Goal: Book appointment/travel/reservation

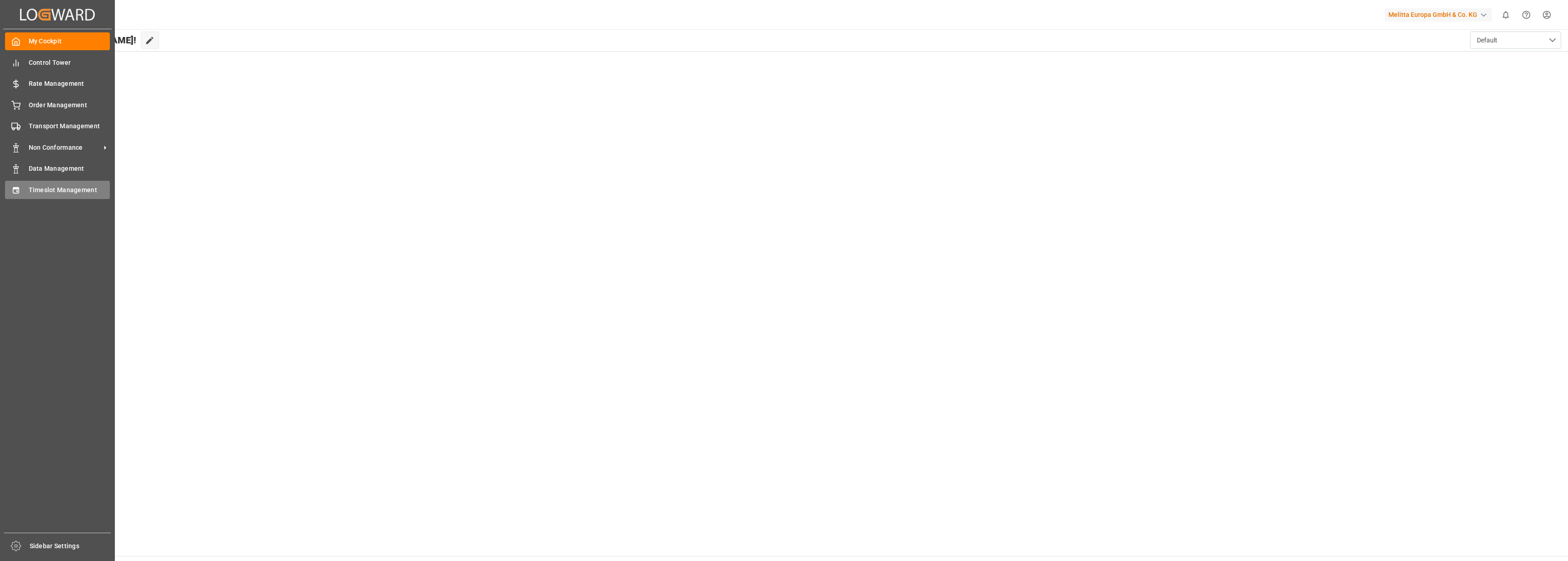
click at [21, 192] on div "Timeslot Management Timeslot Management" at bounding box center [57, 189] width 105 height 18
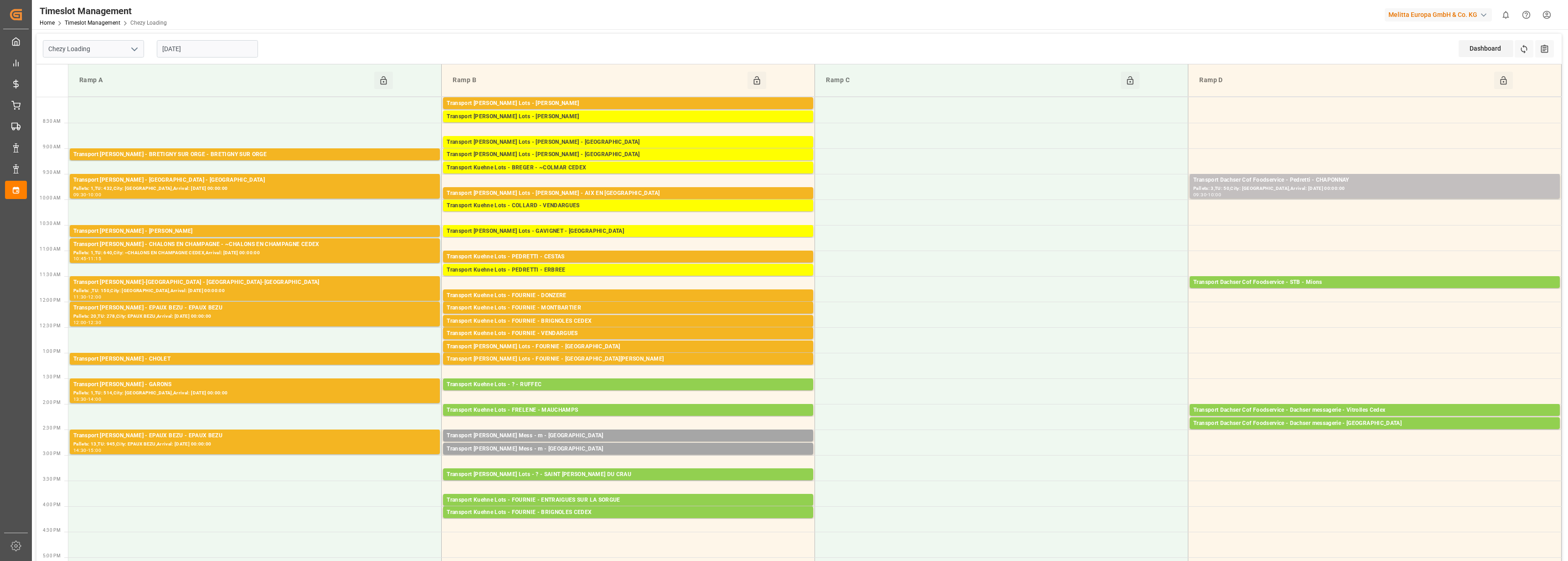
click at [196, 52] on input "[DATE]" at bounding box center [207, 49] width 101 height 17
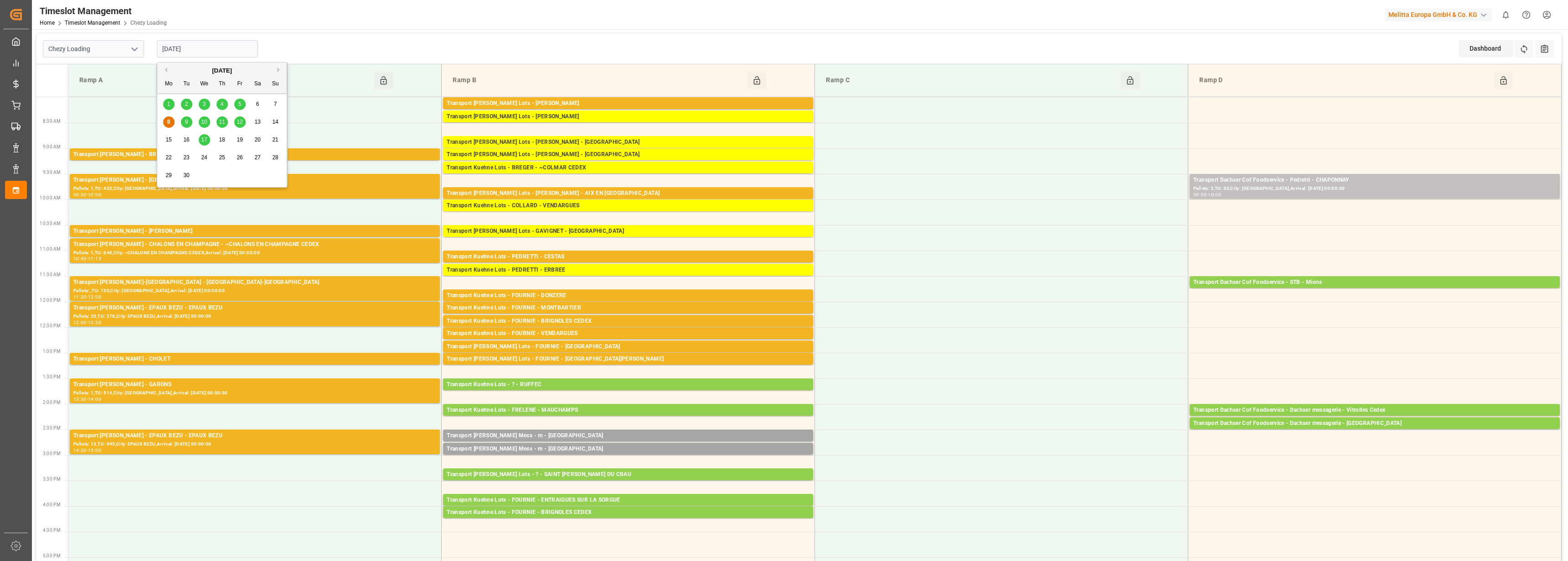
click at [131, 49] on icon "open menu" at bounding box center [134, 49] width 11 height 11
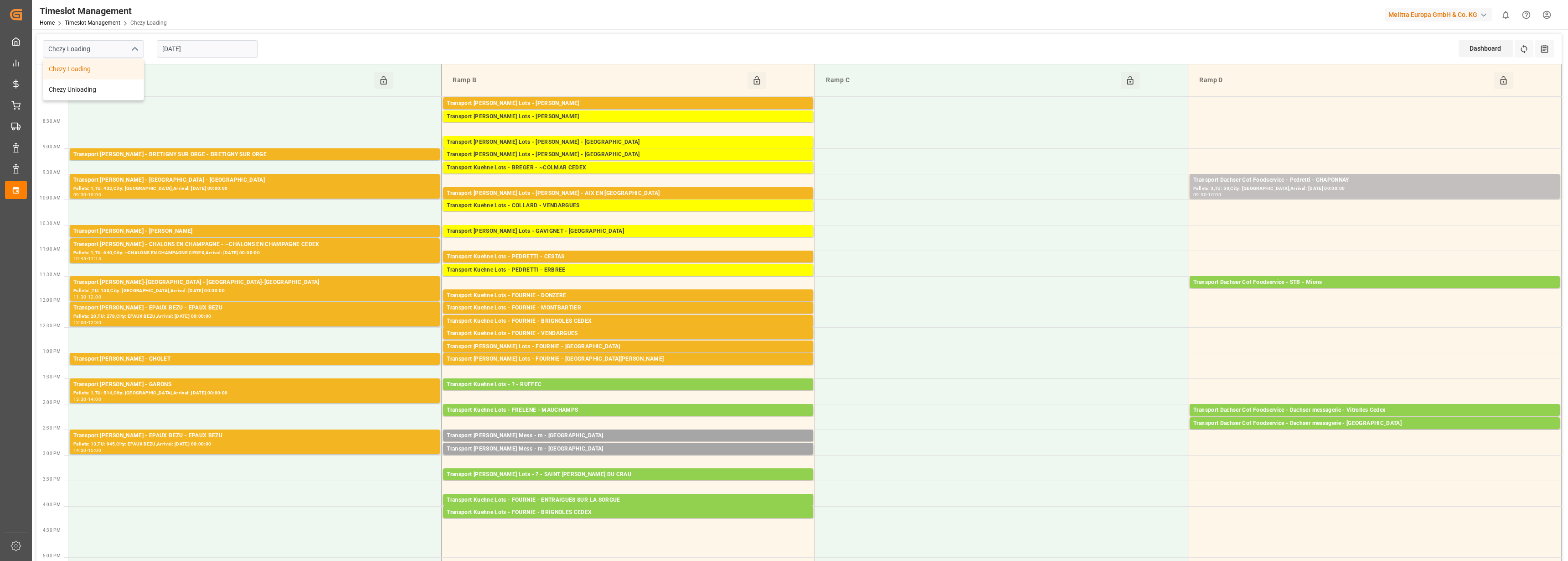
click at [131, 49] on icon "close menu" at bounding box center [134, 49] width 11 height 11
click at [131, 49] on icon "open menu" at bounding box center [134, 49] width 11 height 11
click at [112, 87] on div "Chezy Unloading" at bounding box center [93, 89] width 100 height 20
type input "Chezy Unloading"
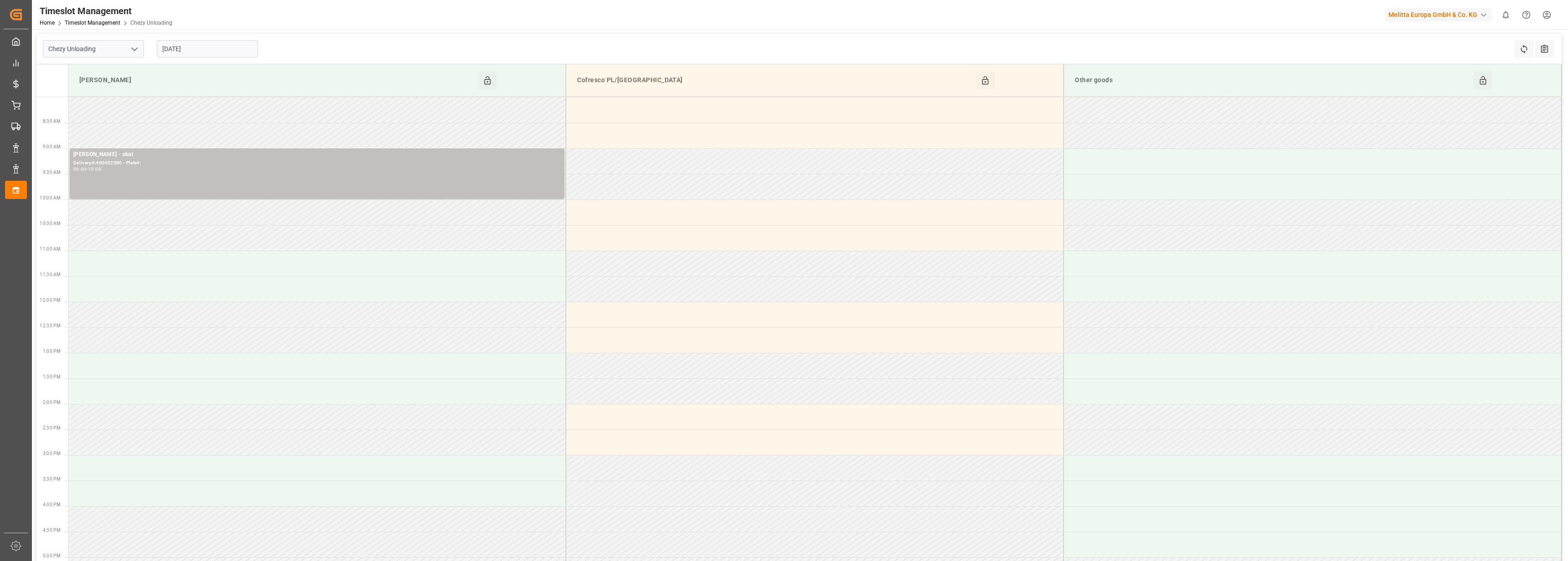
click at [137, 47] on icon "open menu" at bounding box center [134, 49] width 11 height 11
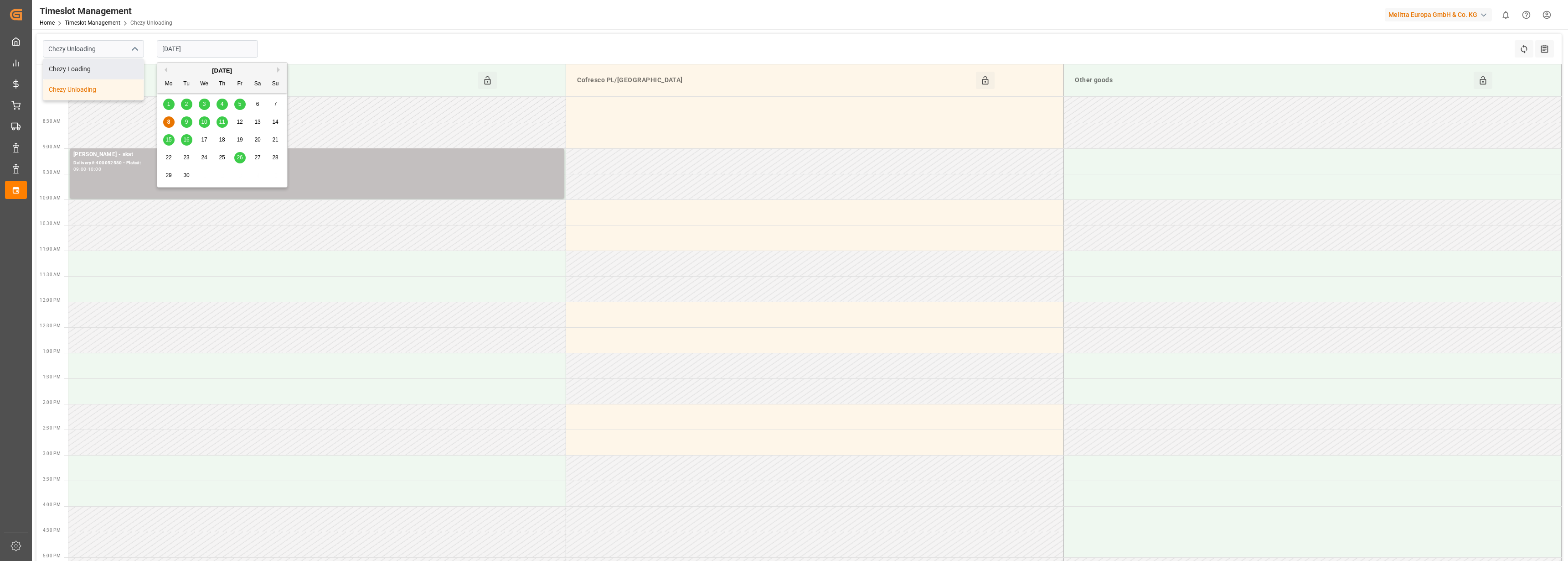
click at [203, 47] on input "[DATE]" at bounding box center [207, 49] width 101 height 17
click at [189, 119] on div "9" at bounding box center [187, 122] width 12 height 11
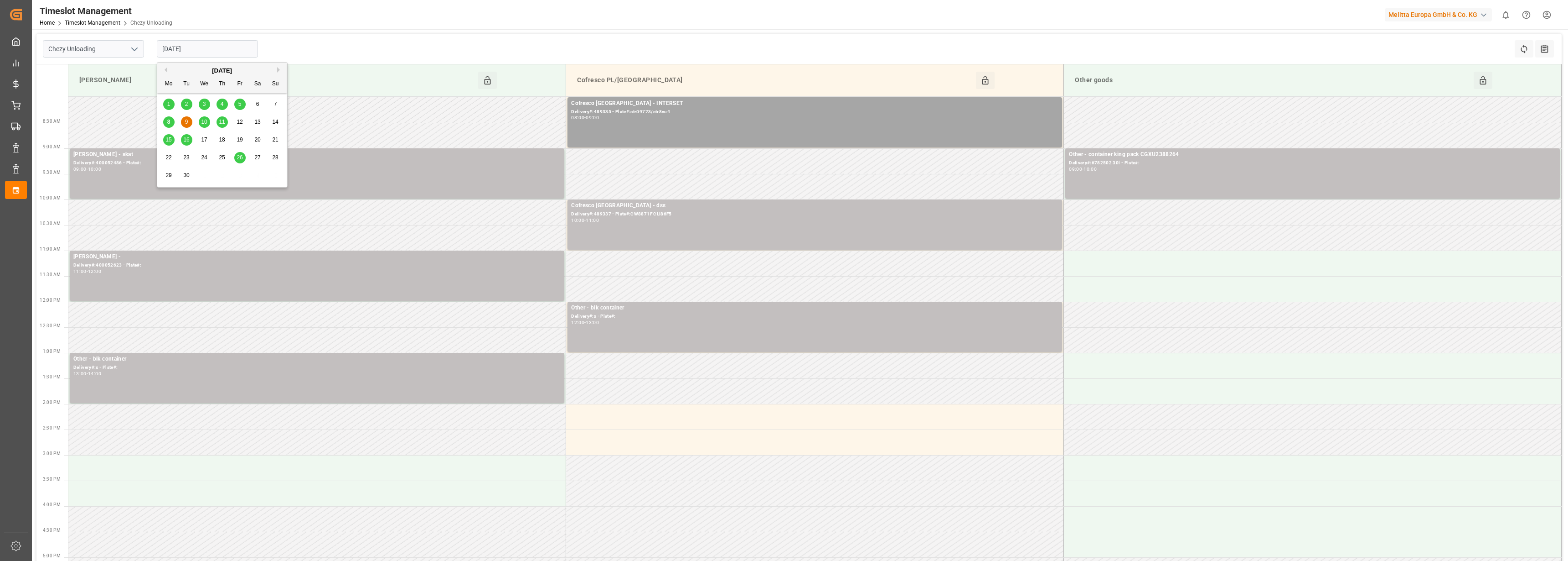
click at [202, 50] on input "09-09-2025" at bounding box center [207, 49] width 101 height 17
click at [205, 117] on div "10" at bounding box center [204, 122] width 12 height 11
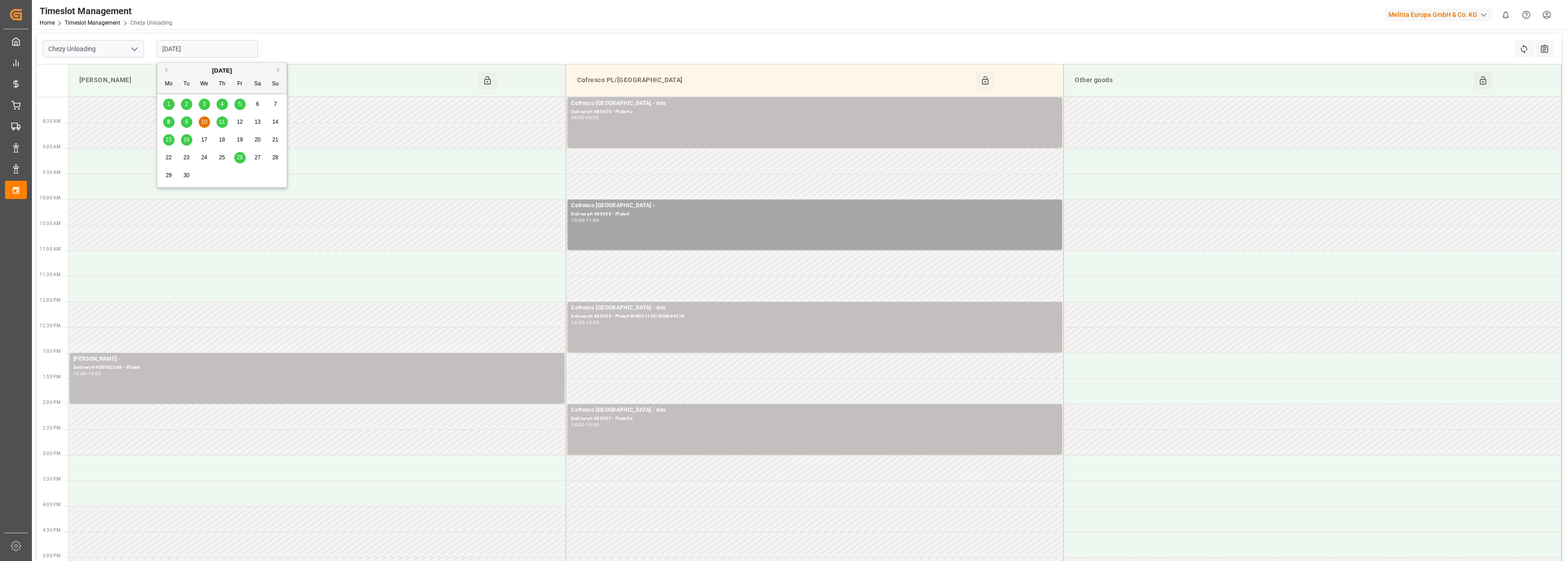
click at [182, 48] on input "10-09-2025" at bounding box center [207, 49] width 101 height 17
click at [223, 124] on span "11" at bounding box center [222, 122] width 6 height 6
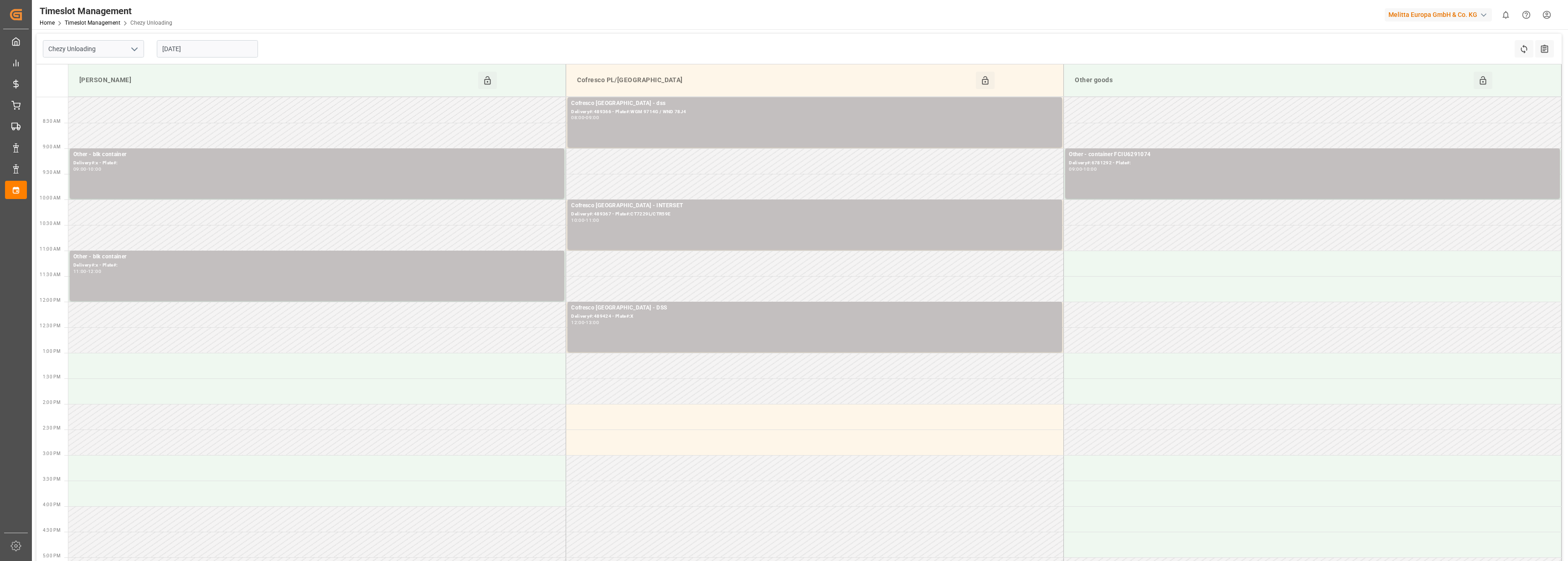
click at [177, 42] on input "11-09-2025" at bounding box center [207, 49] width 101 height 17
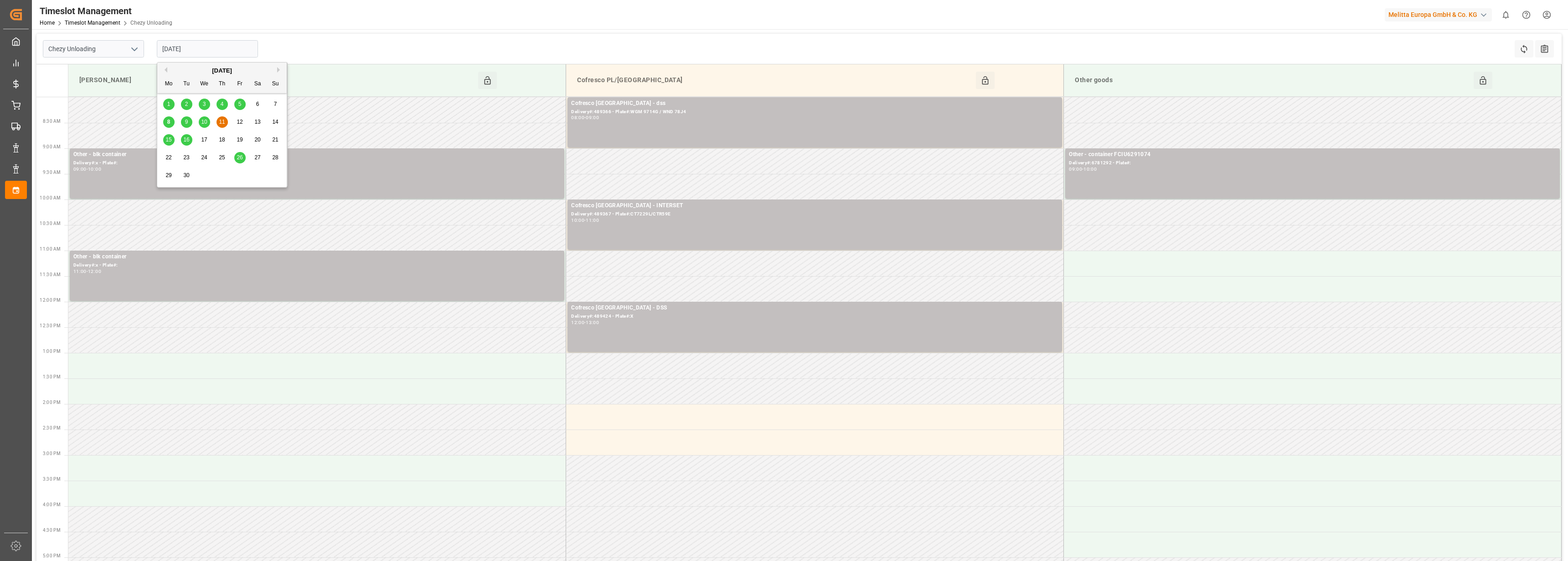
click at [169, 122] on span "8" at bounding box center [169, 122] width 3 height 6
type input "[DATE]"
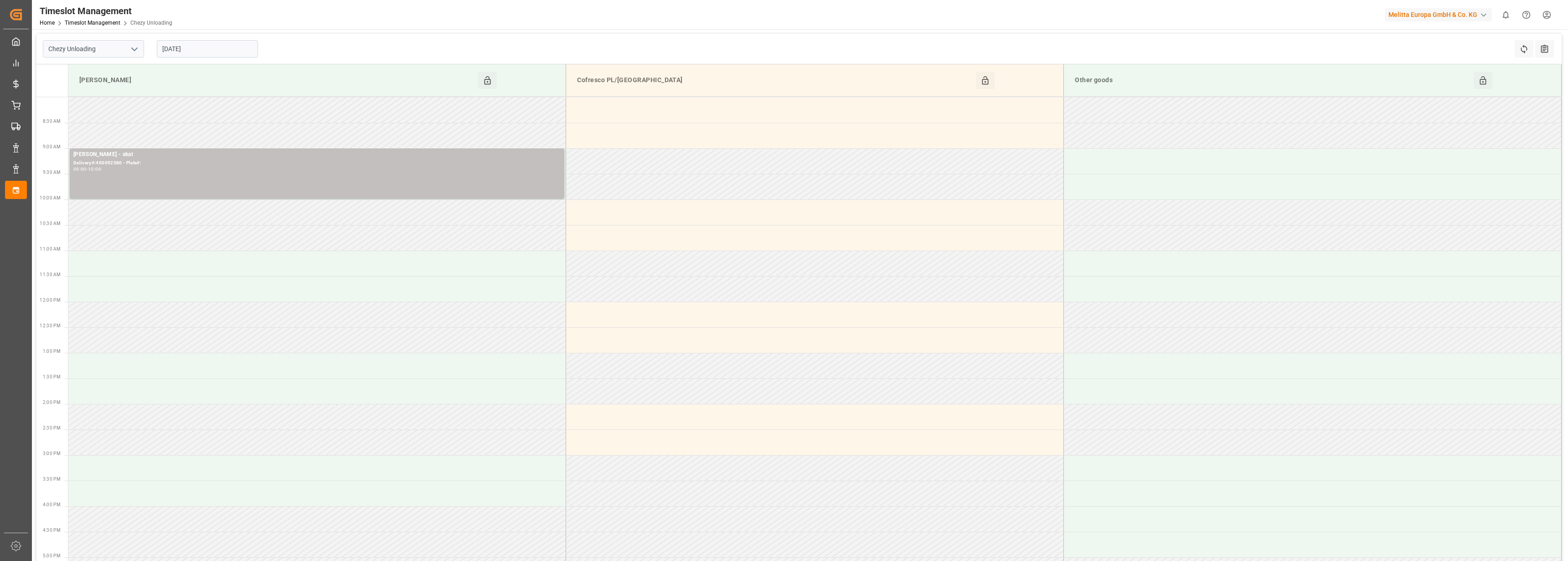
click at [136, 50] on icon "open menu" at bounding box center [134, 49] width 11 height 11
click at [90, 71] on div "Chezy Loading" at bounding box center [93, 69] width 100 height 20
type input "Chezy Loading"
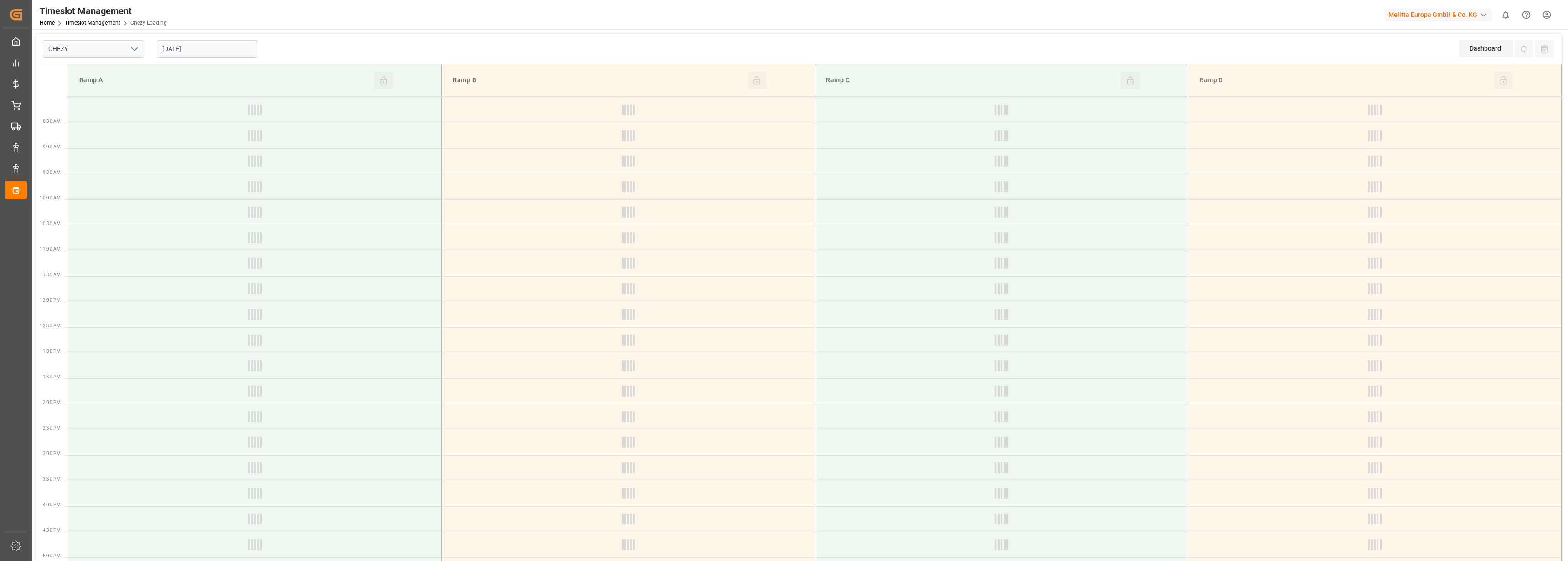
type input "Chezy Loading"
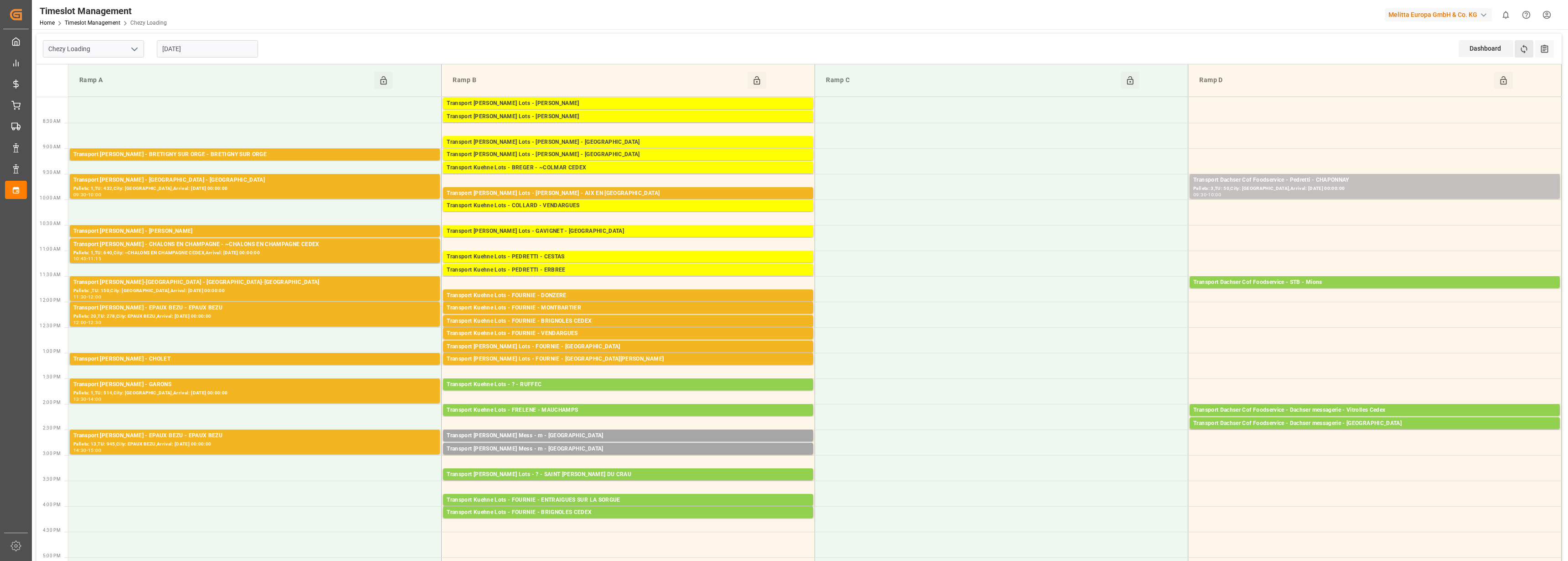
click at [1529, 48] on button "Refresh Time Slots" at bounding box center [1524, 49] width 18 height 17
